Goal: Task Accomplishment & Management: Use online tool/utility

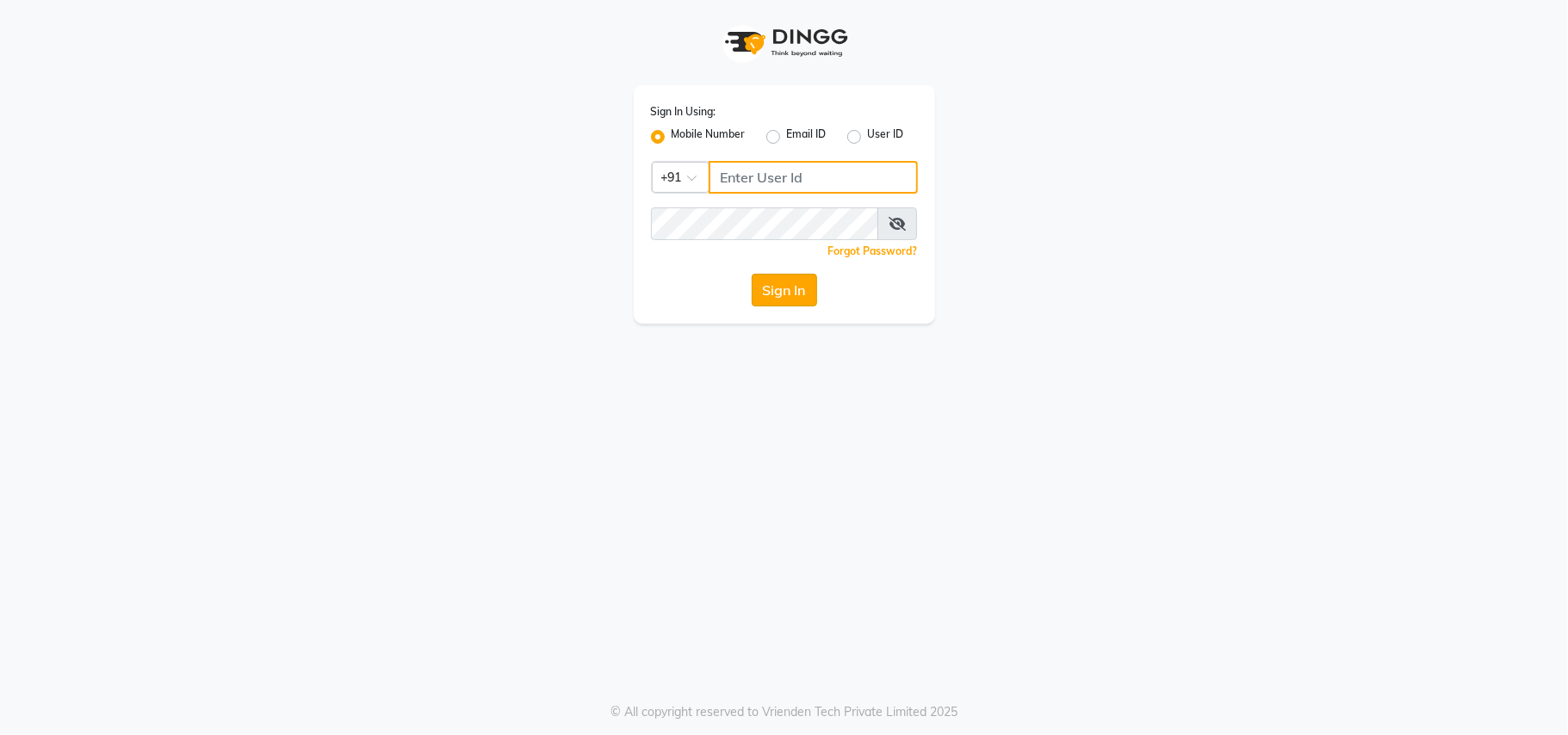
type input "8433844442"
click at [784, 289] on button "Sign In" at bounding box center [784, 290] width 65 height 33
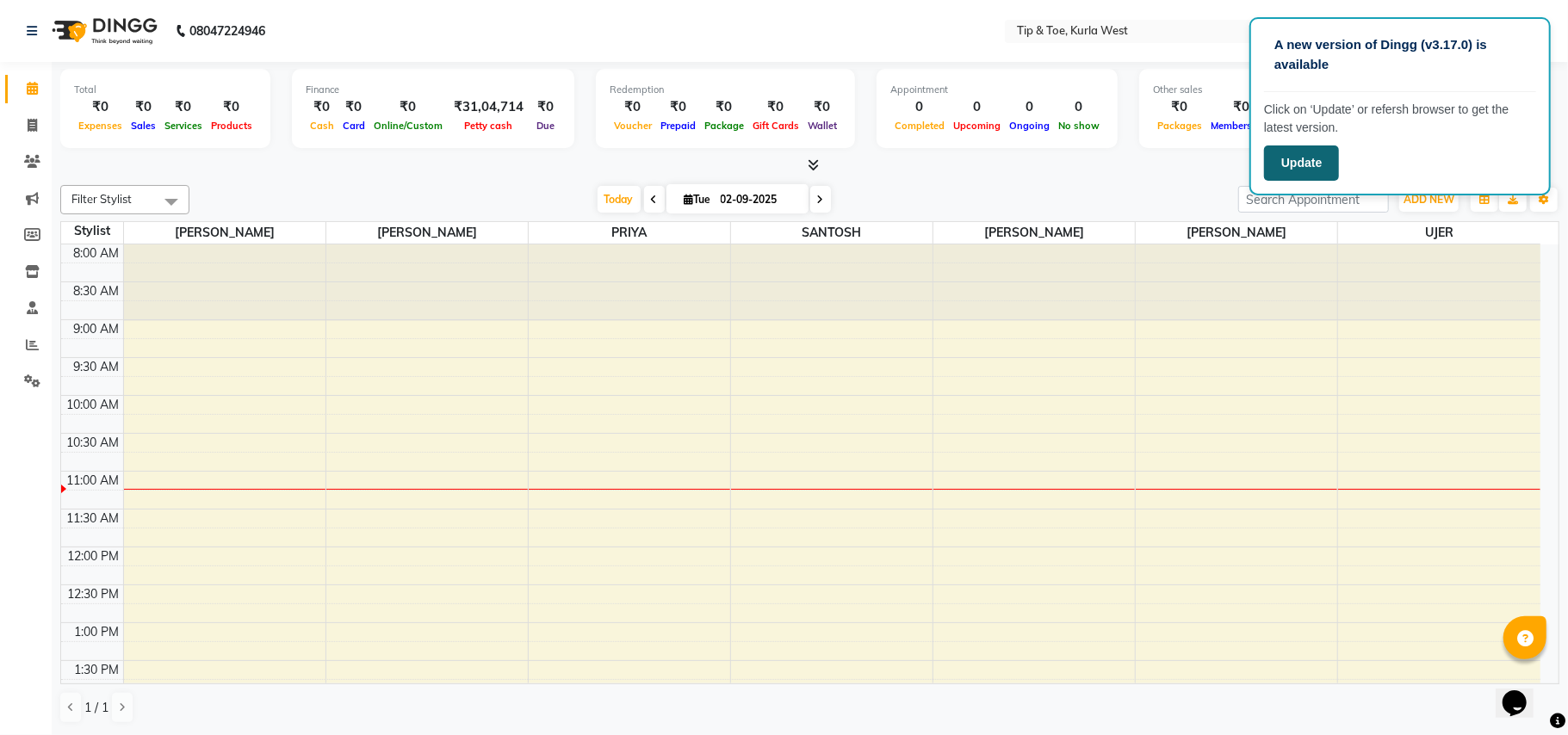
click at [1328, 165] on button "Update" at bounding box center [1301, 163] width 75 height 35
